Goal: Task Accomplishment & Management: Manage account settings

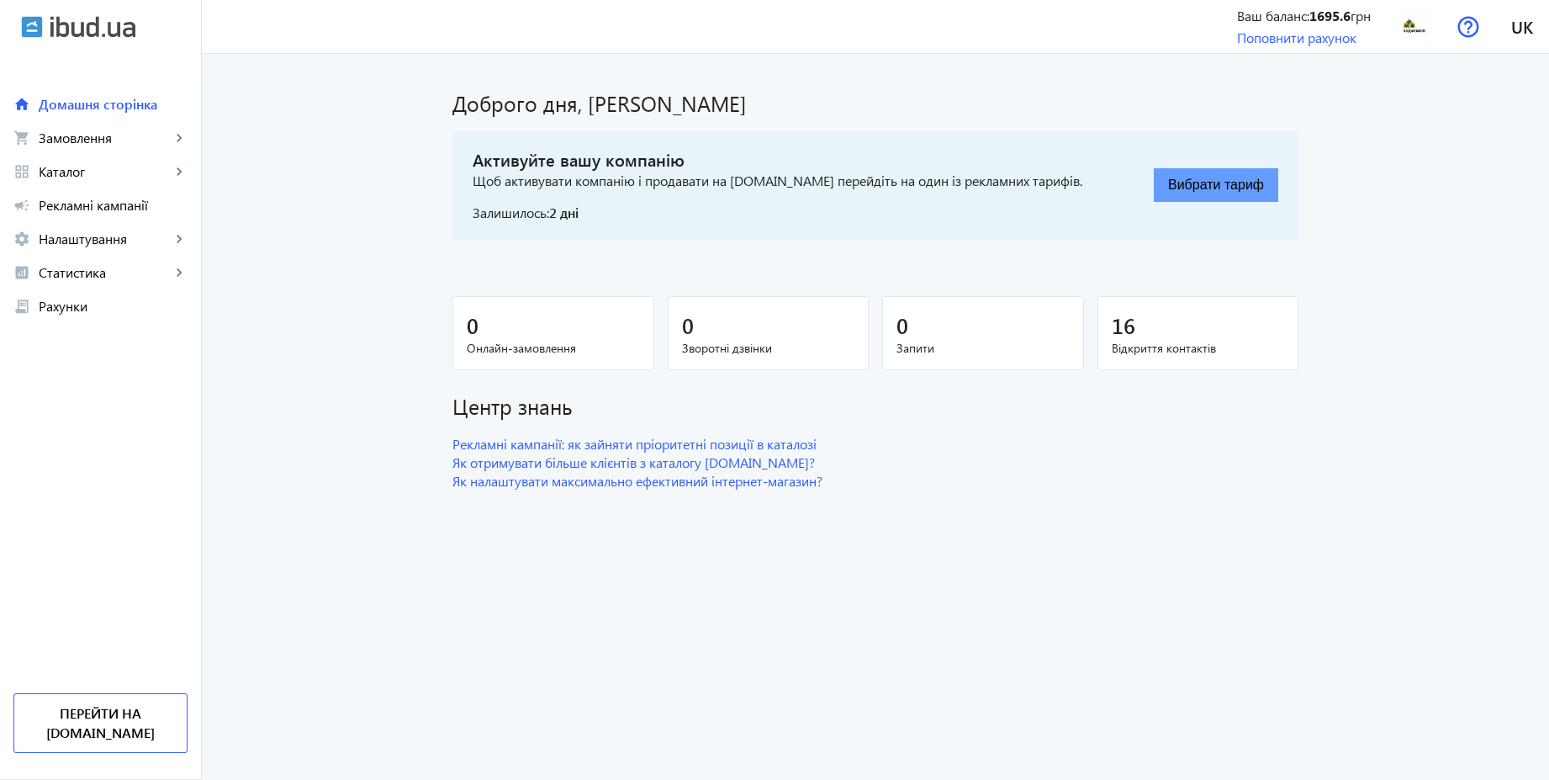
click at [1201, 182] on button "Вибрати тариф" at bounding box center [1216, 185] width 124 height 34
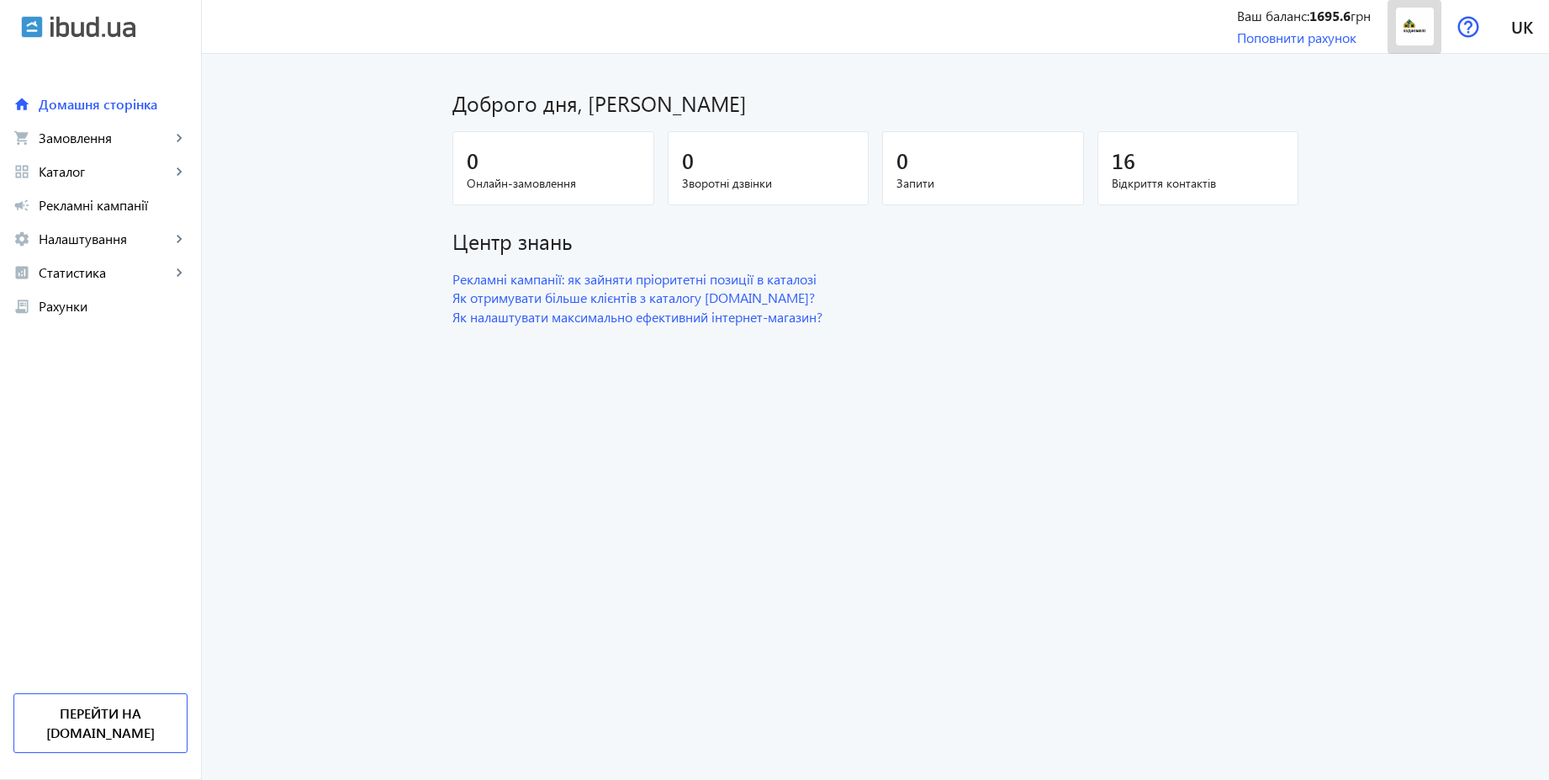
click at [1415, 43] on img at bounding box center [1415, 27] width 38 height 38
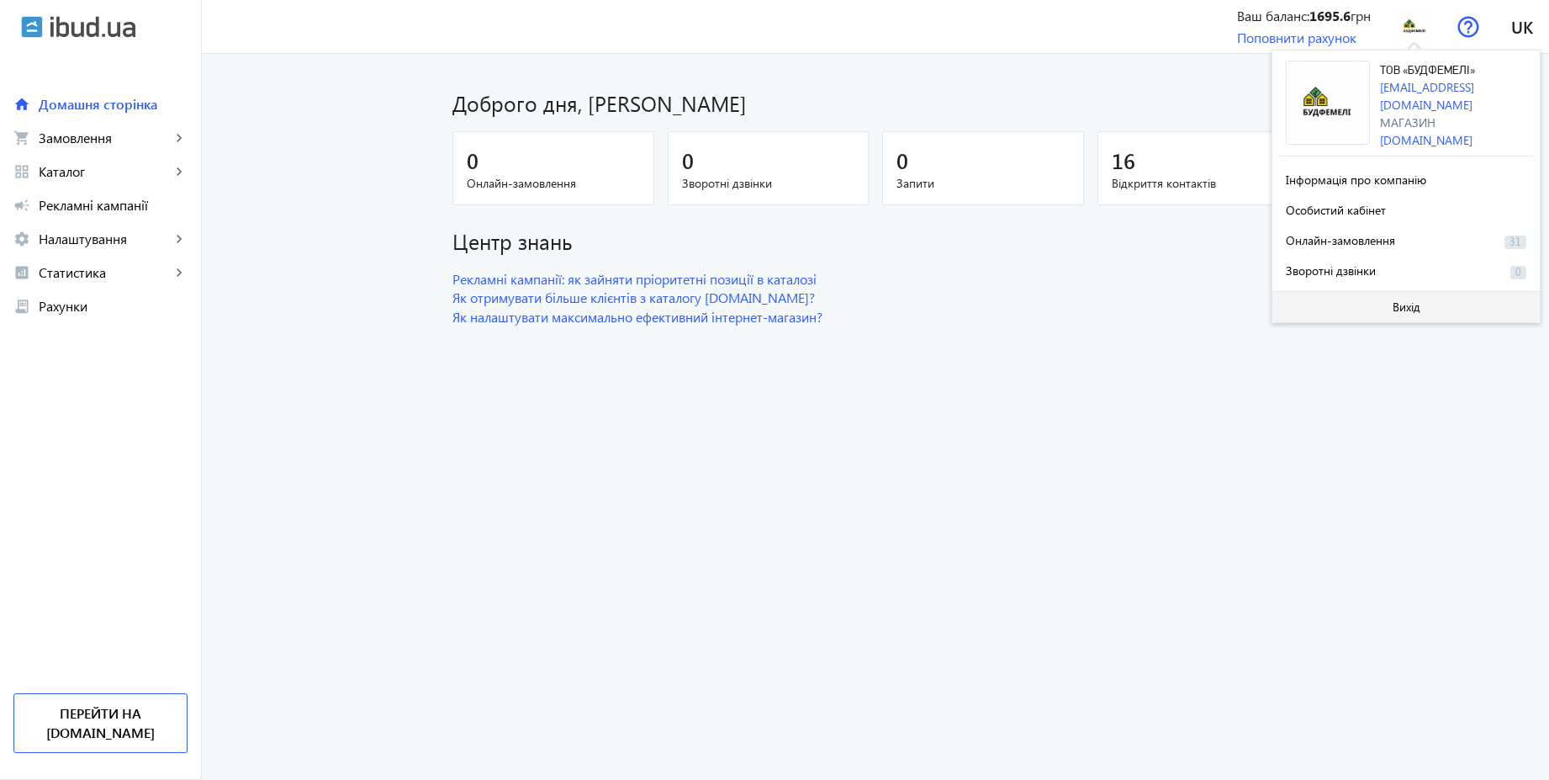
click at [1410, 300] on span "Вихід" at bounding box center [1407, 306] width 28 height 13
